Goal: Information Seeking & Learning: Understand process/instructions

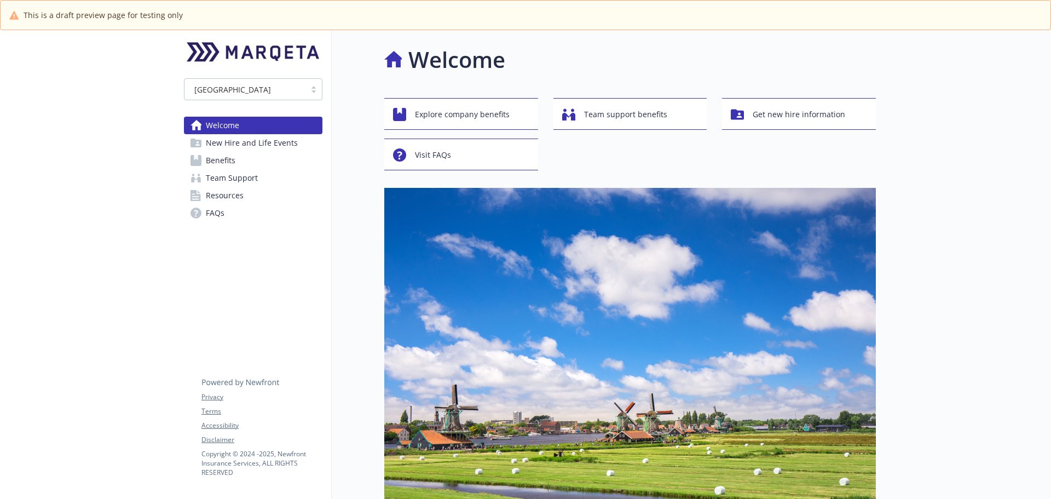
click at [260, 155] on link "Benefits" at bounding box center [253, 161] width 138 height 18
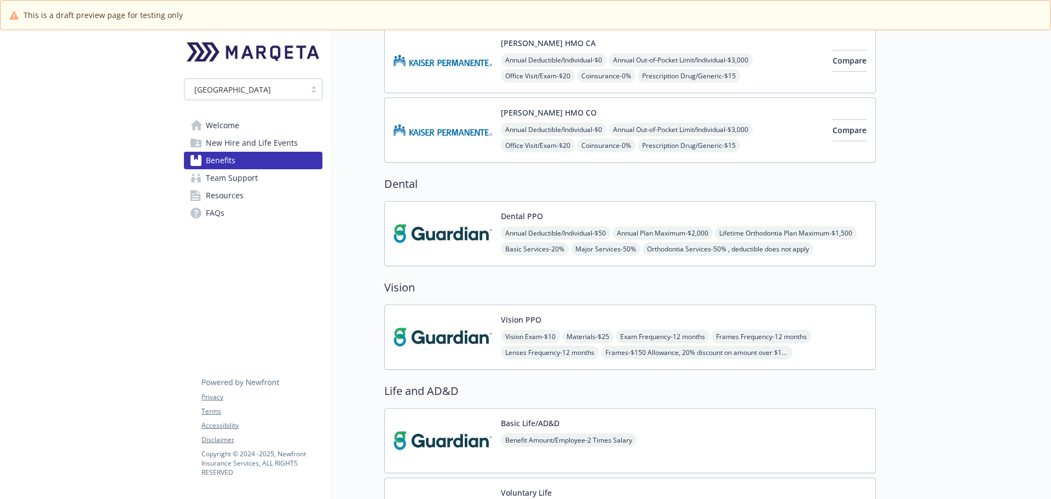
scroll to position [438, 0]
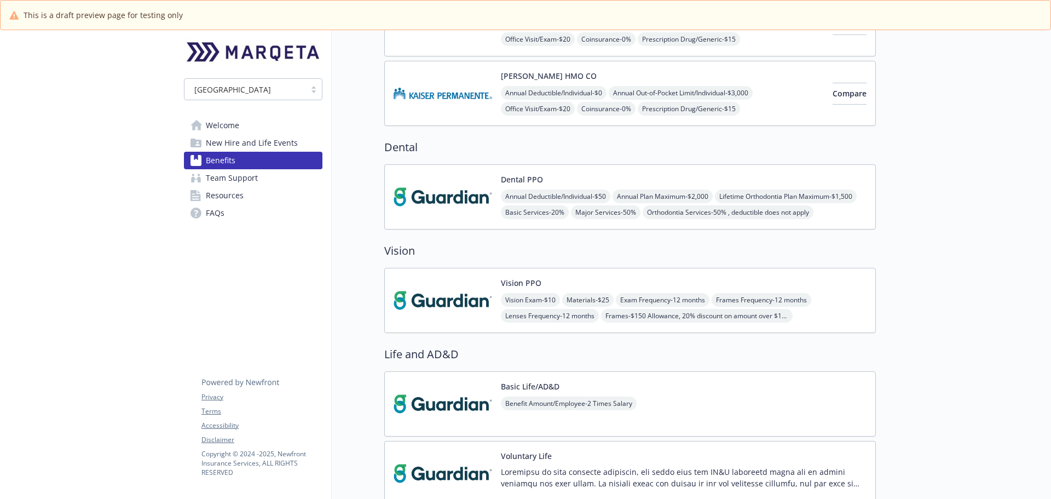
click at [451, 178] on img at bounding box center [442, 196] width 99 height 47
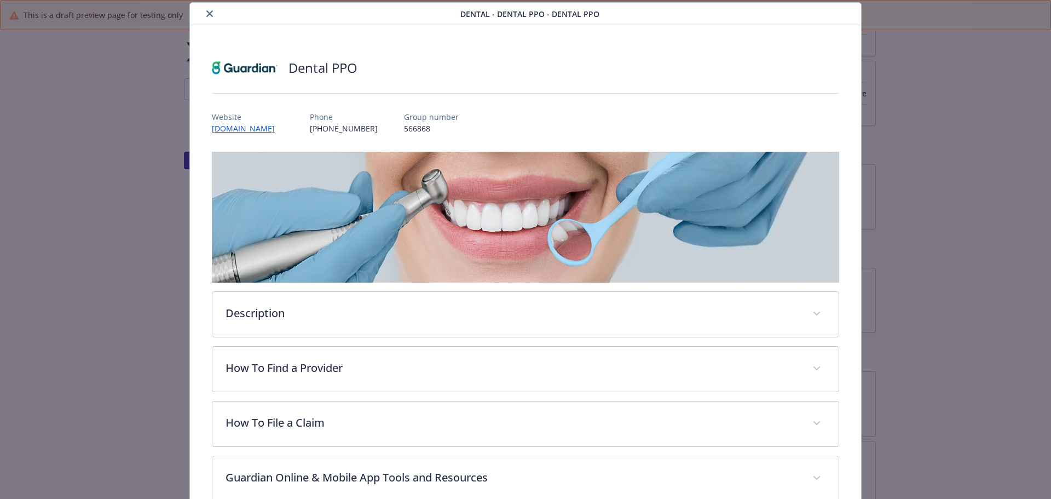
scroll to position [142, 0]
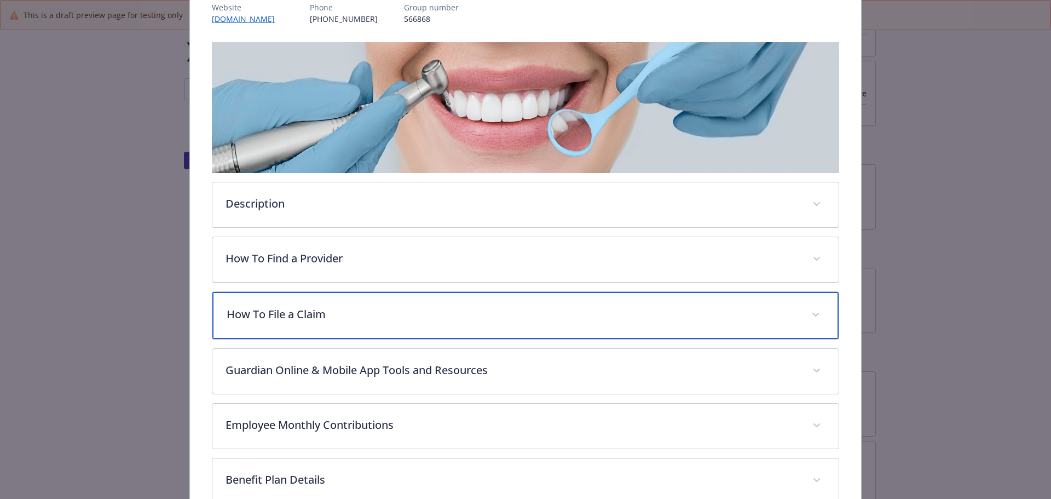
click at [364, 326] on div "How To File a Claim" at bounding box center [525, 315] width 627 height 47
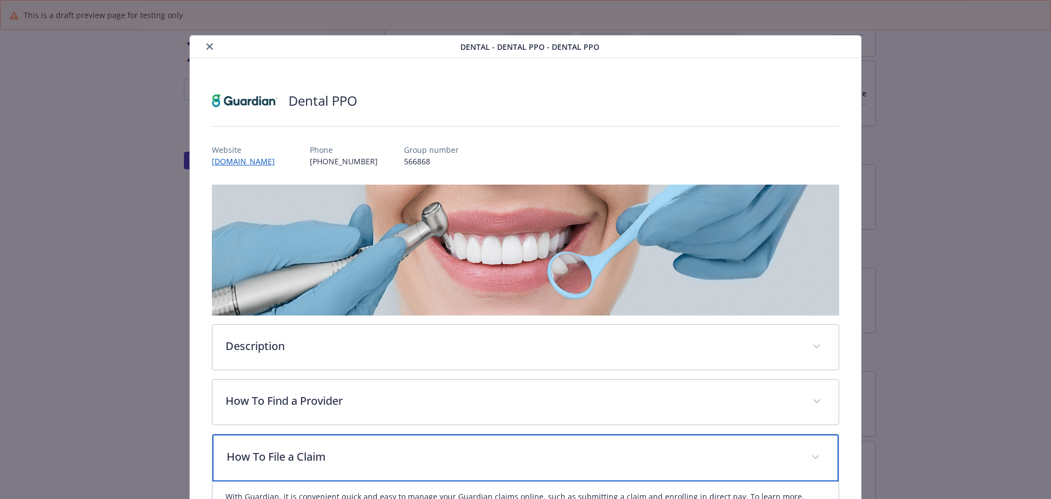
scroll to position [55, 0]
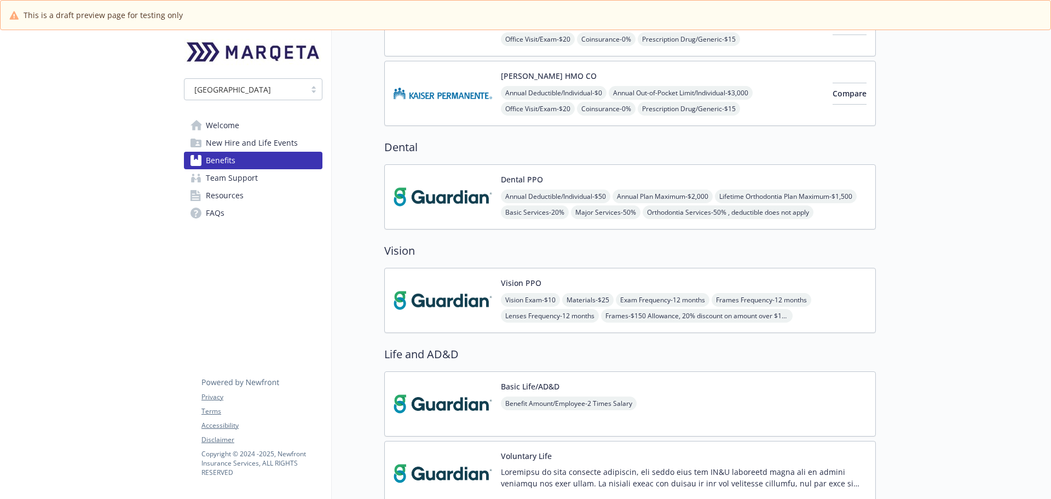
click at [464, 300] on img at bounding box center [442, 300] width 99 height 47
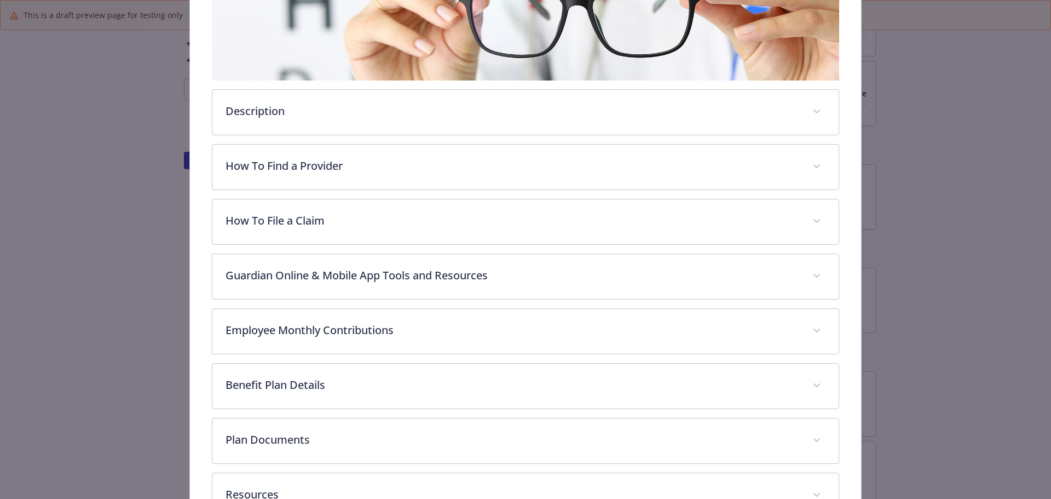
scroll to position [252, 0]
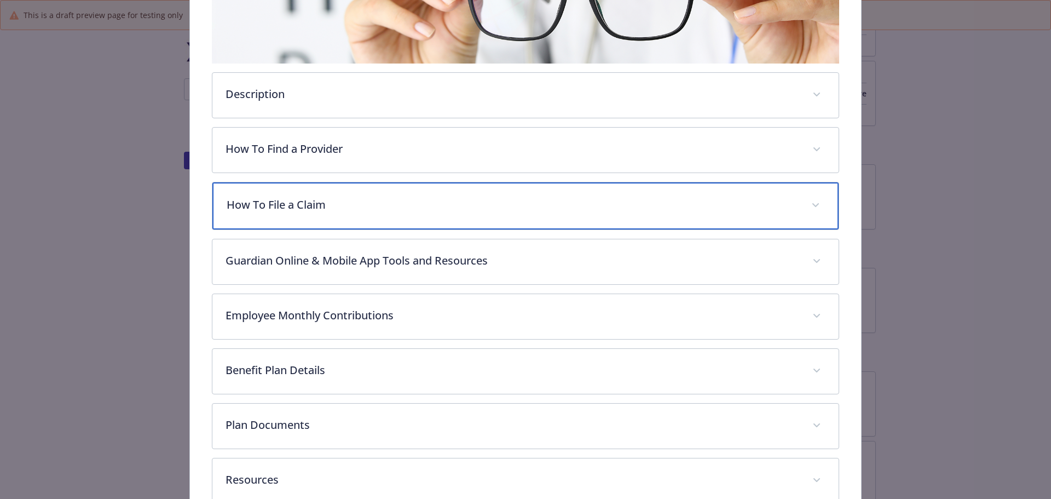
click at [274, 205] on p "How To File a Claim" at bounding box center [513, 204] width 572 height 16
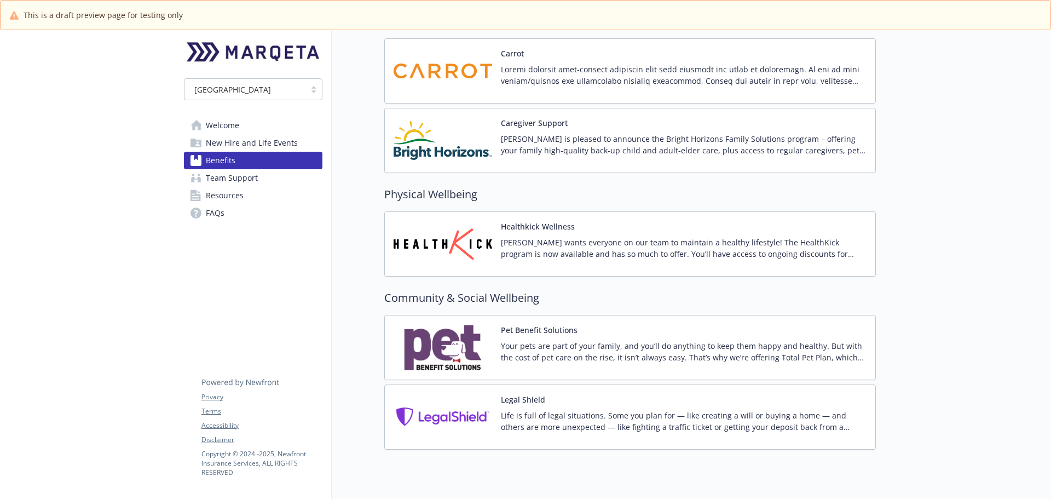
scroll to position [2298, 0]
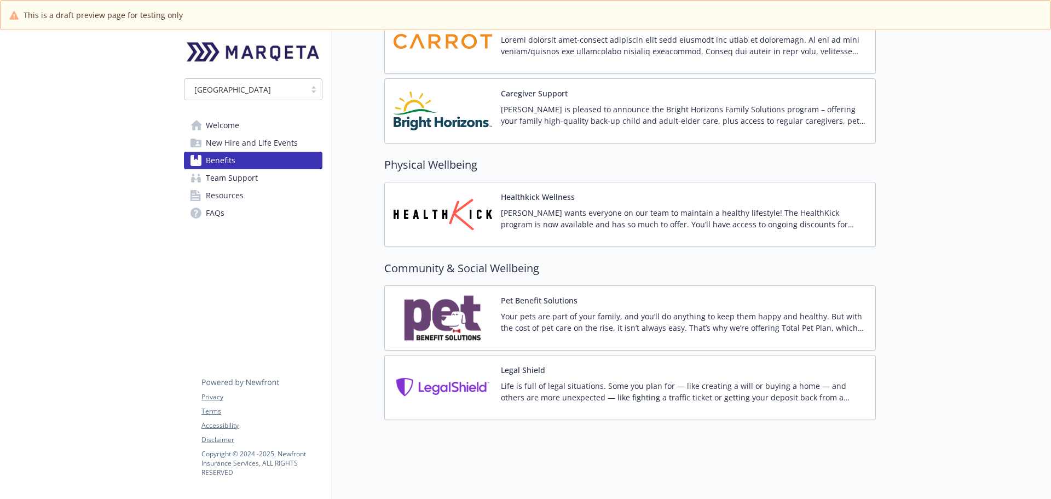
click at [514, 319] on p "Your pets are part of your family, and you’ll do anything to keep them happy an…" at bounding box center [684, 321] width 366 height 23
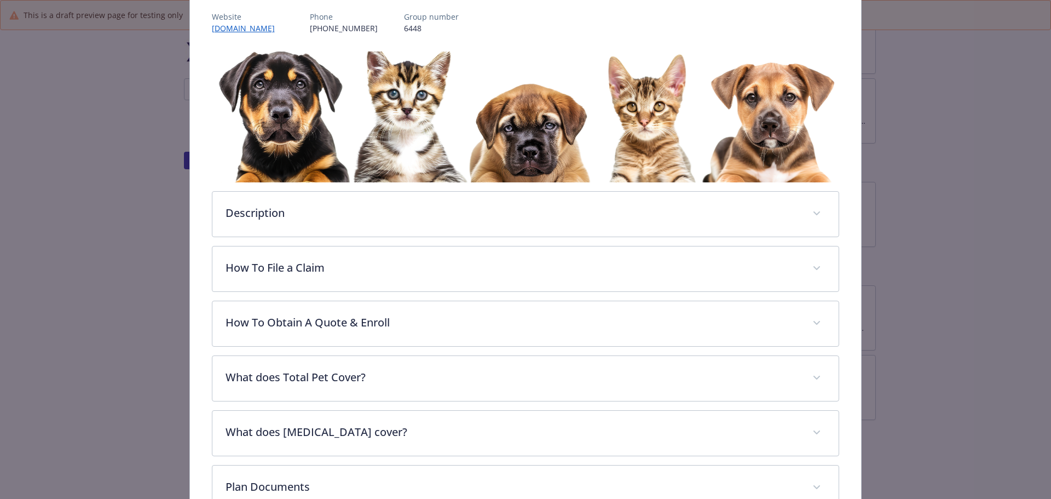
scroll to position [206, 0]
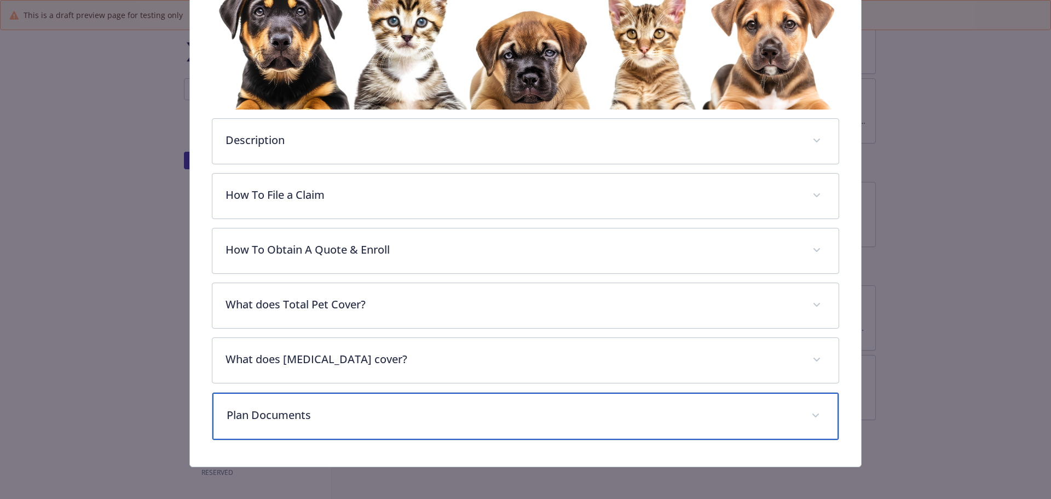
click at [331, 425] on div "Plan Documents" at bounding box center [525, 415] width 627 height 47
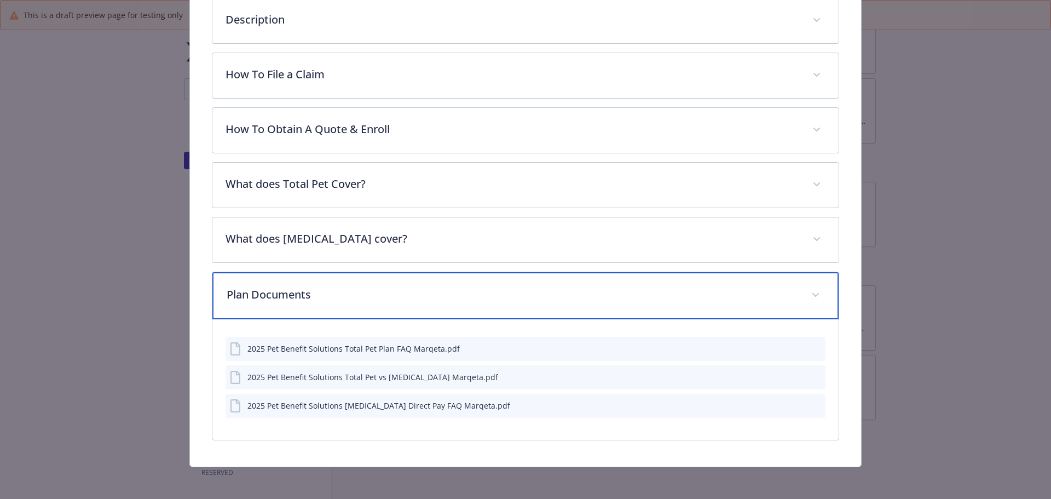
scroll to position [328, 0]
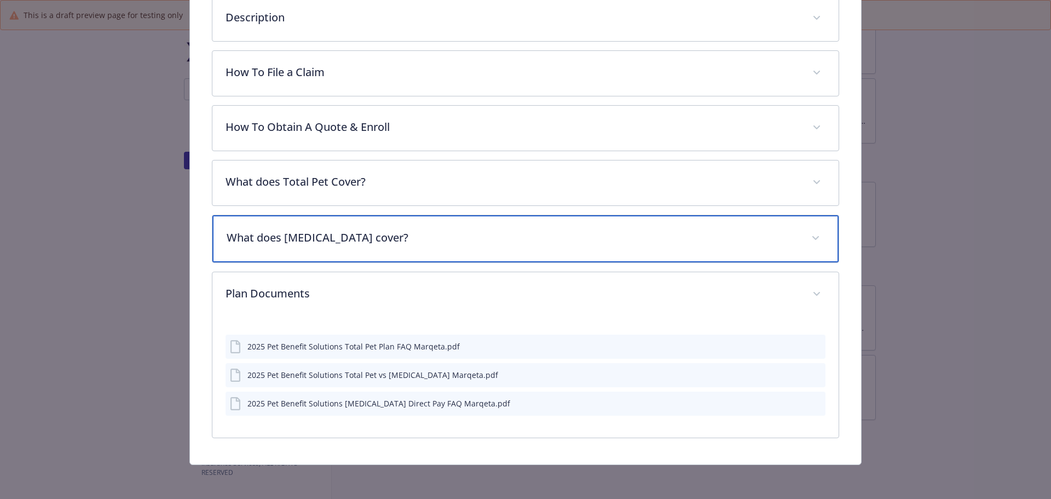
click at [317, 227] on div "What does [MEDICAL_DATA] cover?" at bounding box center [525, 238] width 627 height 47
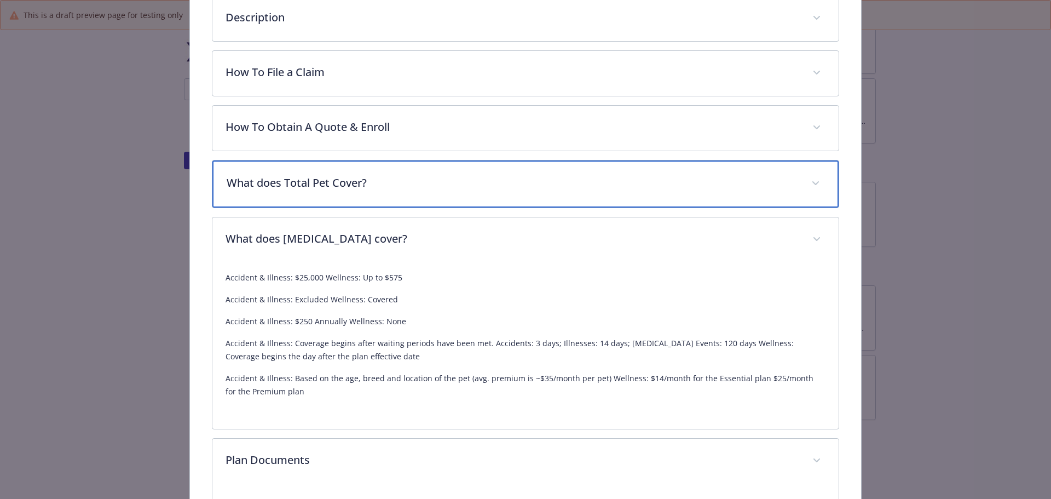
click at [319, 188] on p "What does Total Pet Cover?" at bounding box center [513, 183] width 572 height 16
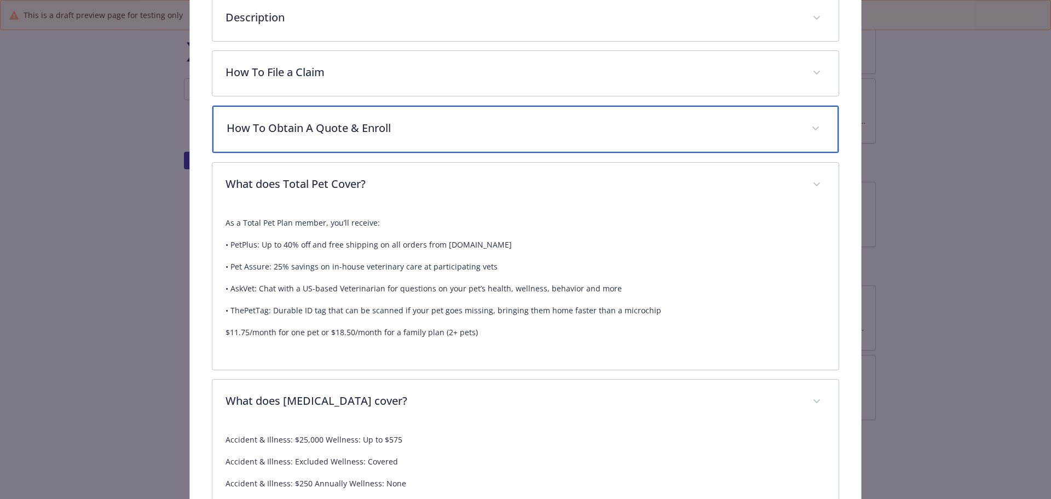
click at [321, 127] on p "How To Obtain A Quote & Enroll" at bounding box center [513, 128] width 572 height 16
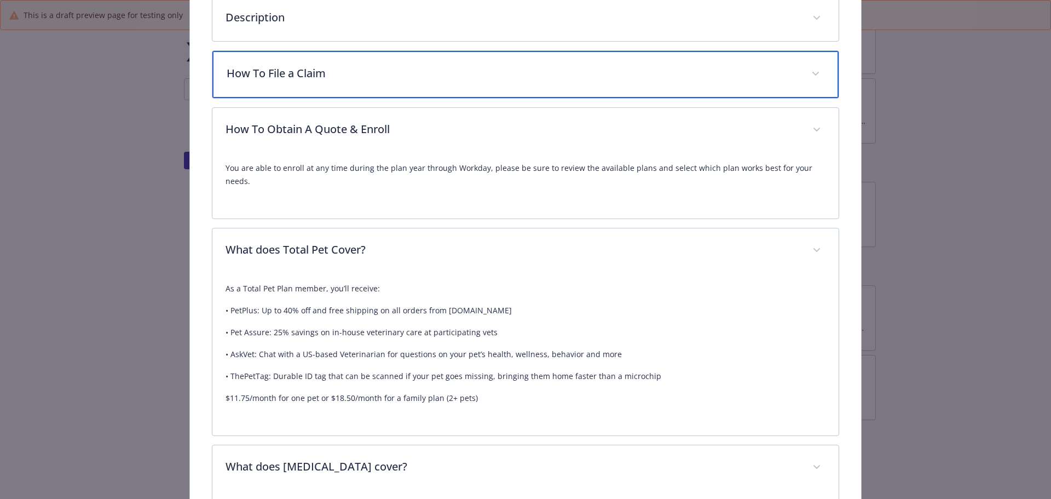
click at [311, 80] on div "How To File a Claim" at bounding box center [525, 74] width 627 height 47
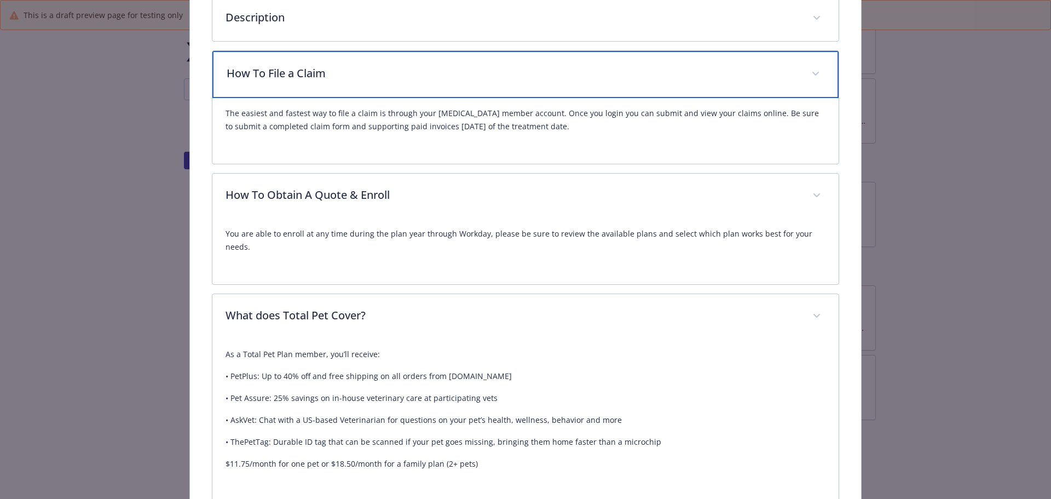
scroll to position [164, 0]
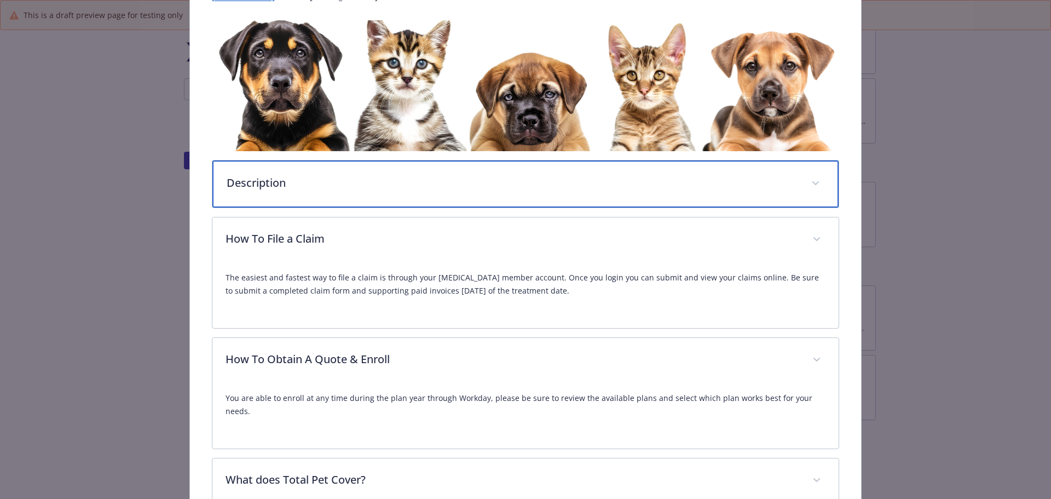
click at [298, 184] on p "Description" at bounding box center [513, 183] width 572 height 16
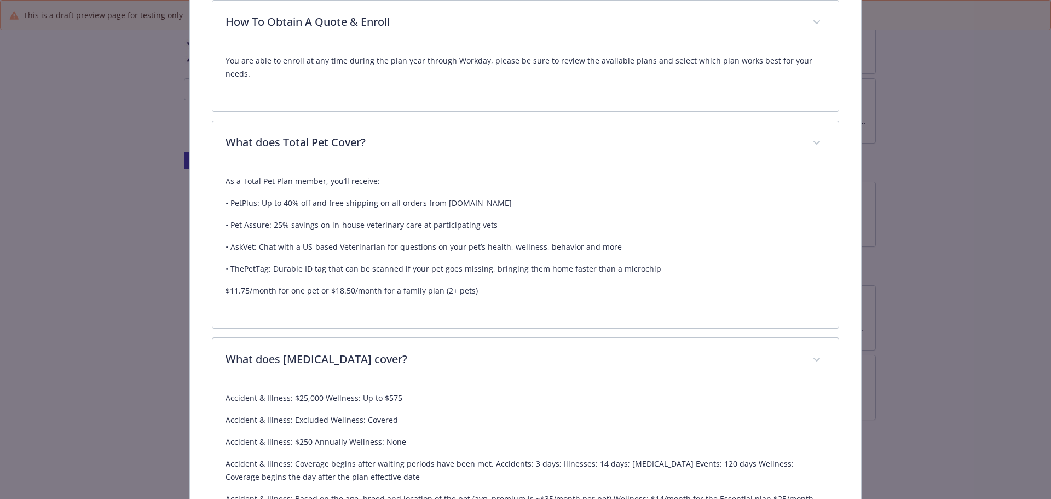
scroll to position [309, 0]
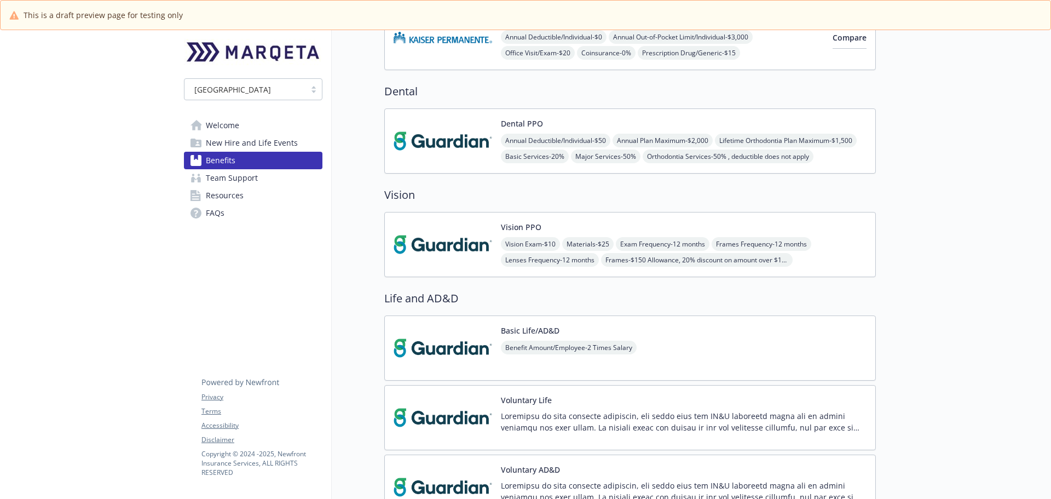
scroll to position [493, 0]
click at [447, 149] on img at bounding box center [442, 142] width 99 height 47
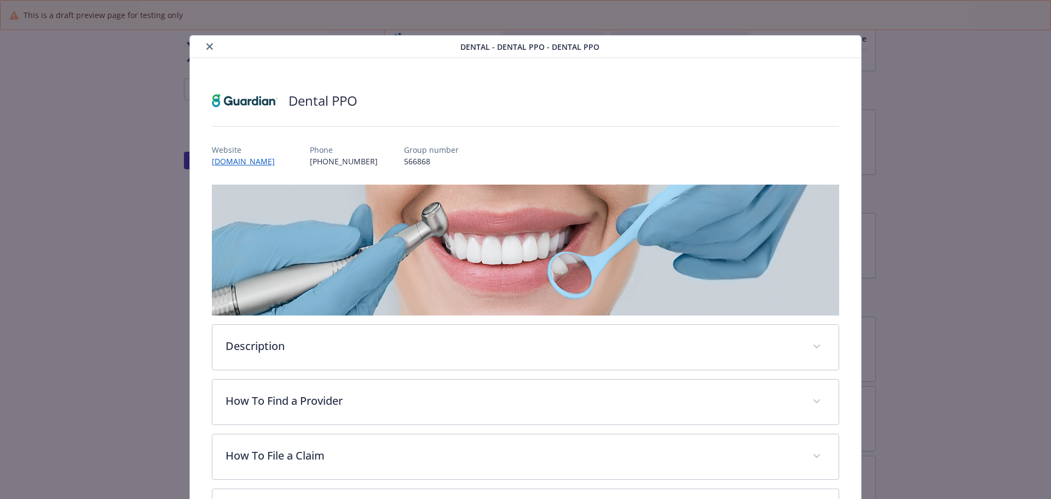
scroll to position [33, 0]
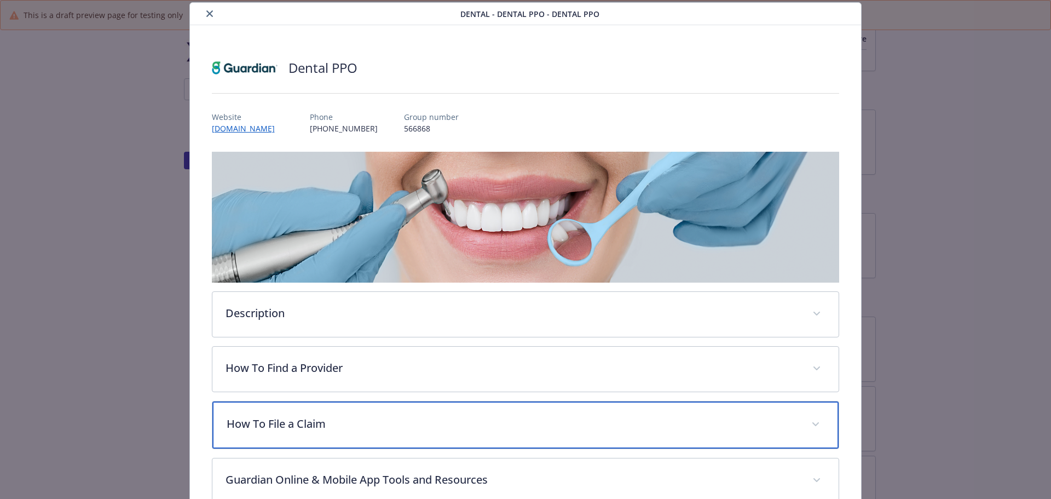
click at [302, 411] on div "How To File a Claim" at bounding box center [525, 424] width 627 height 47
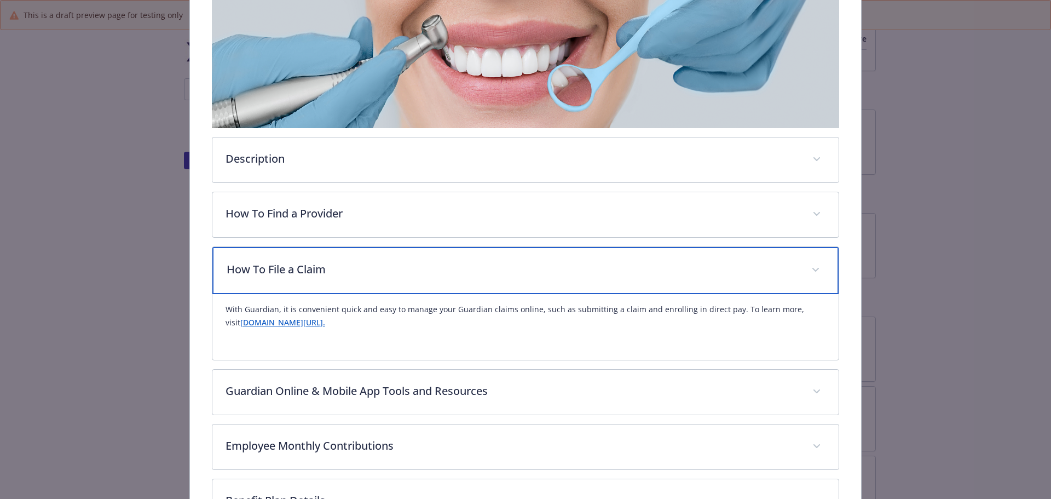
scroll to position [197, 0]
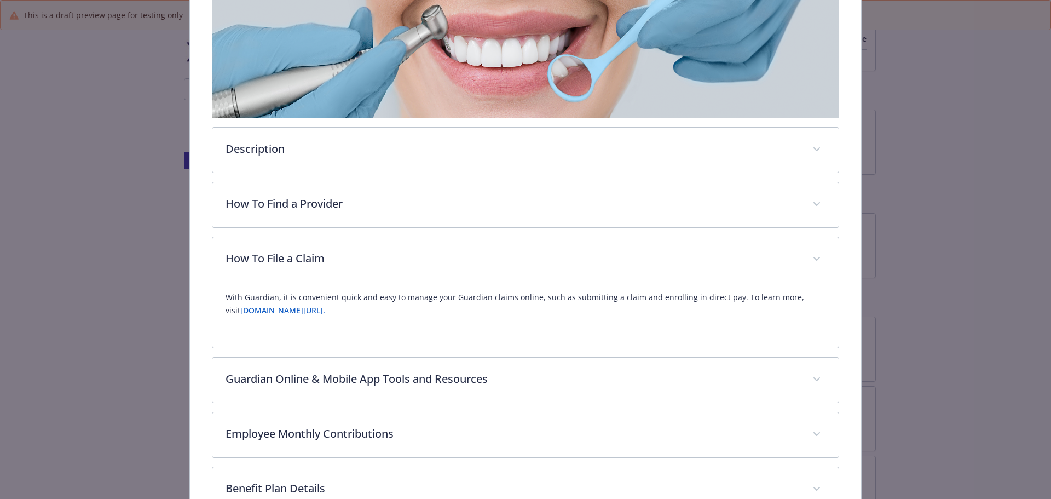
click at [325, 310] on link "[DOMAIN_NAME][URL]." at bounding box center [282, 310] width 85 height 10
